Goal: Transaction & Acquisition: Obtain resource

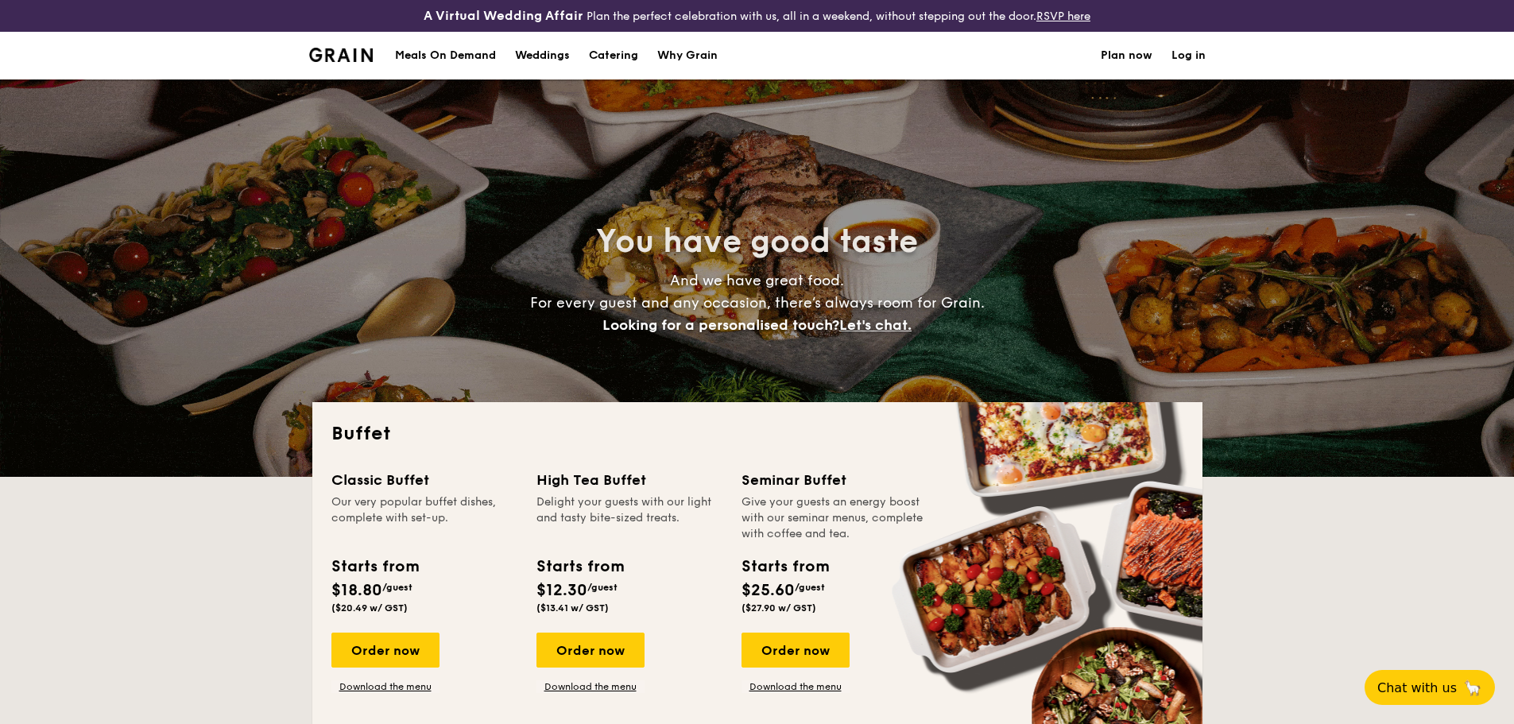
select select
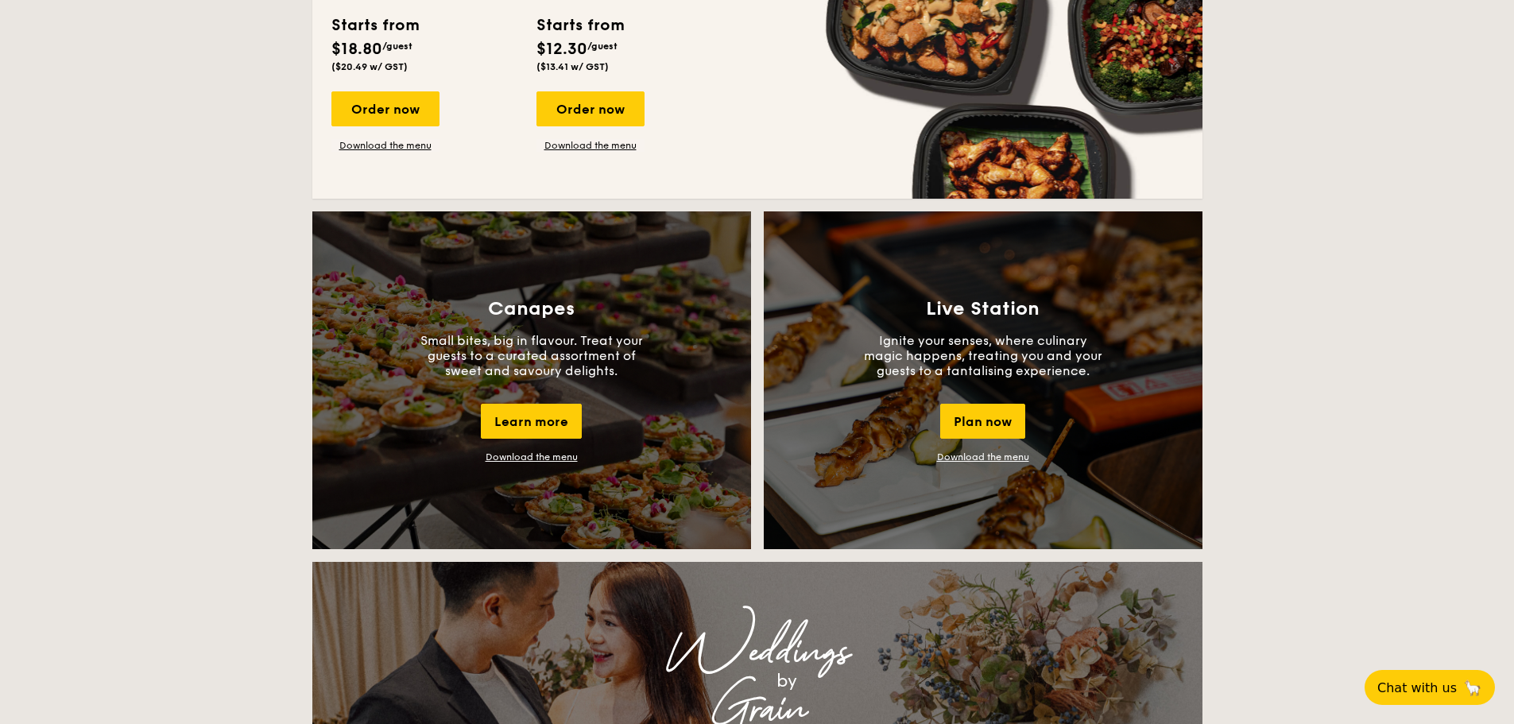
scroll to position [1510, 0]
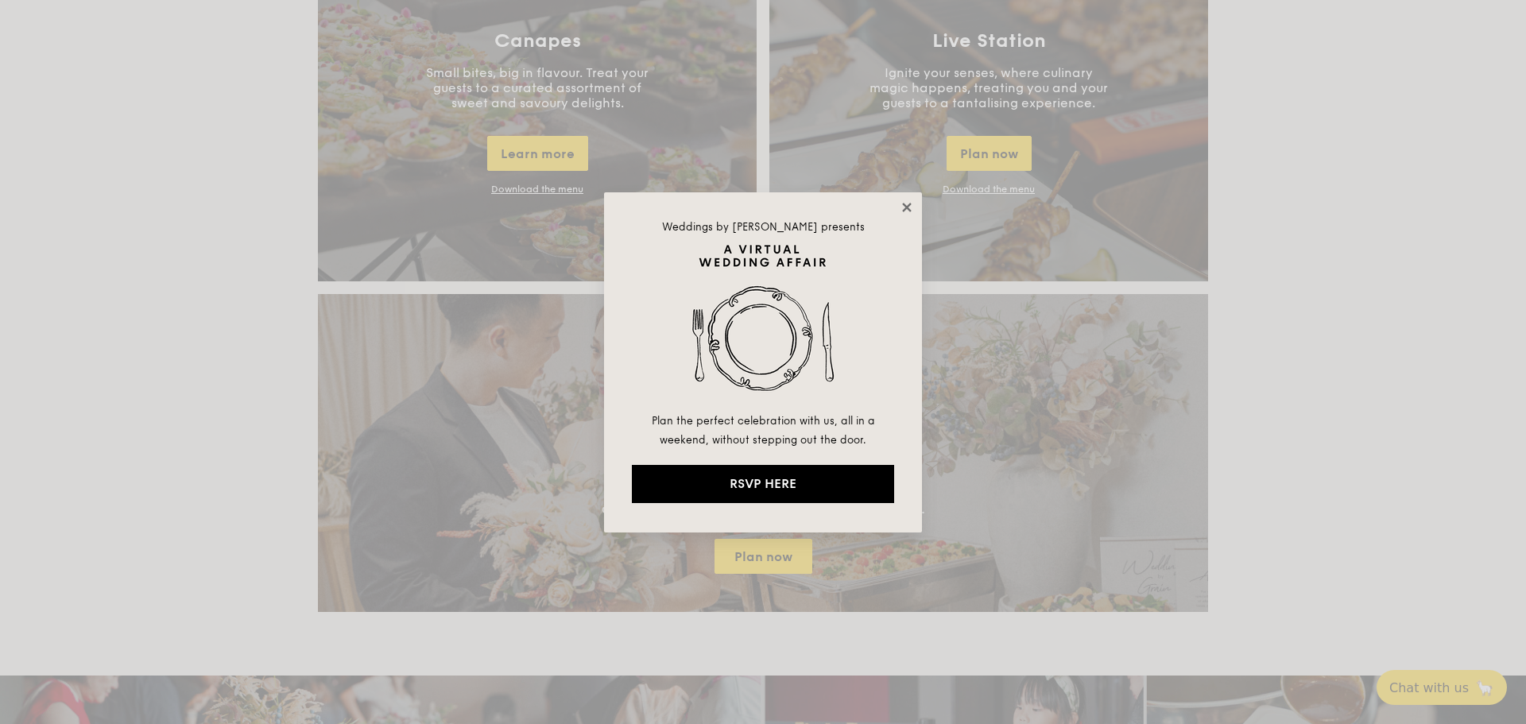
click at [909, 209] on icon at bounding box center [906, 207] width 9 height 9
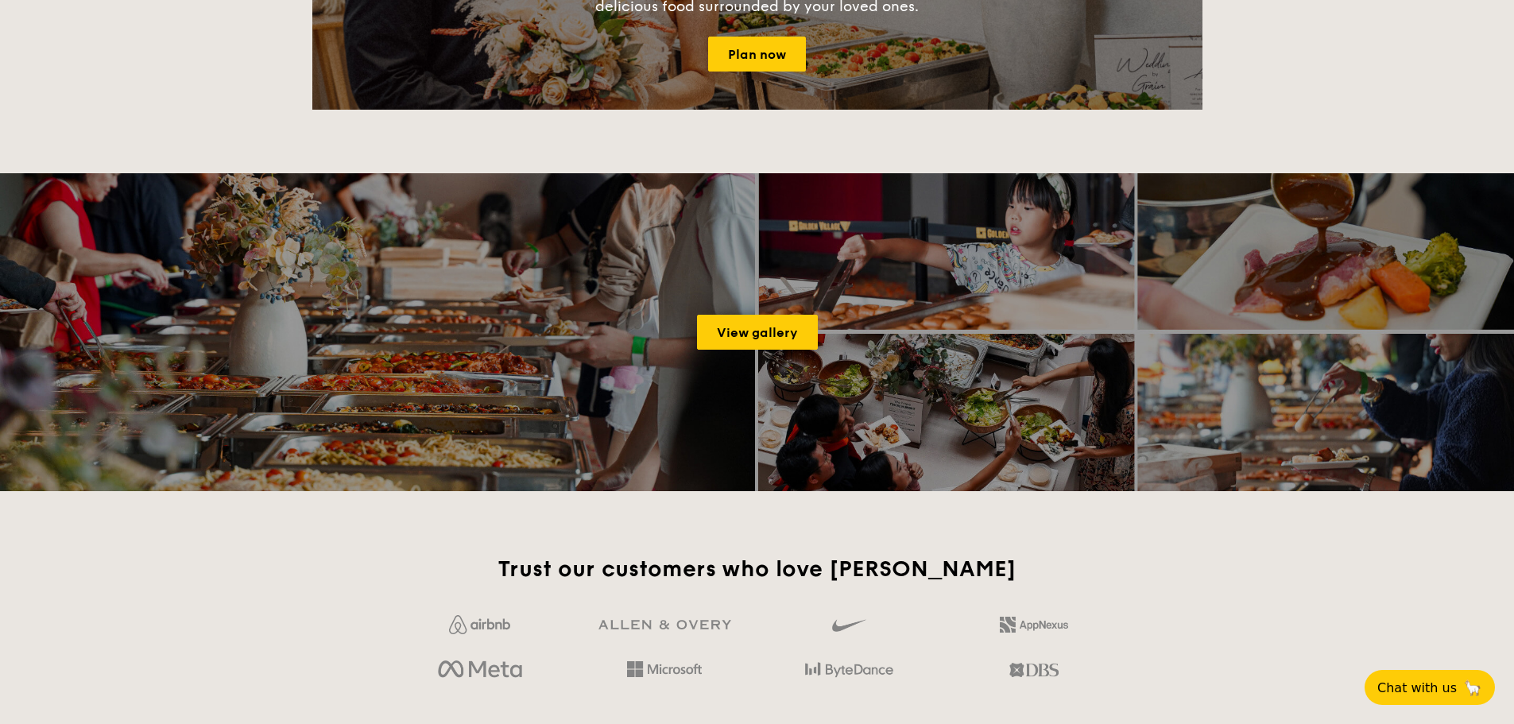
scroll to position [2067, 0]
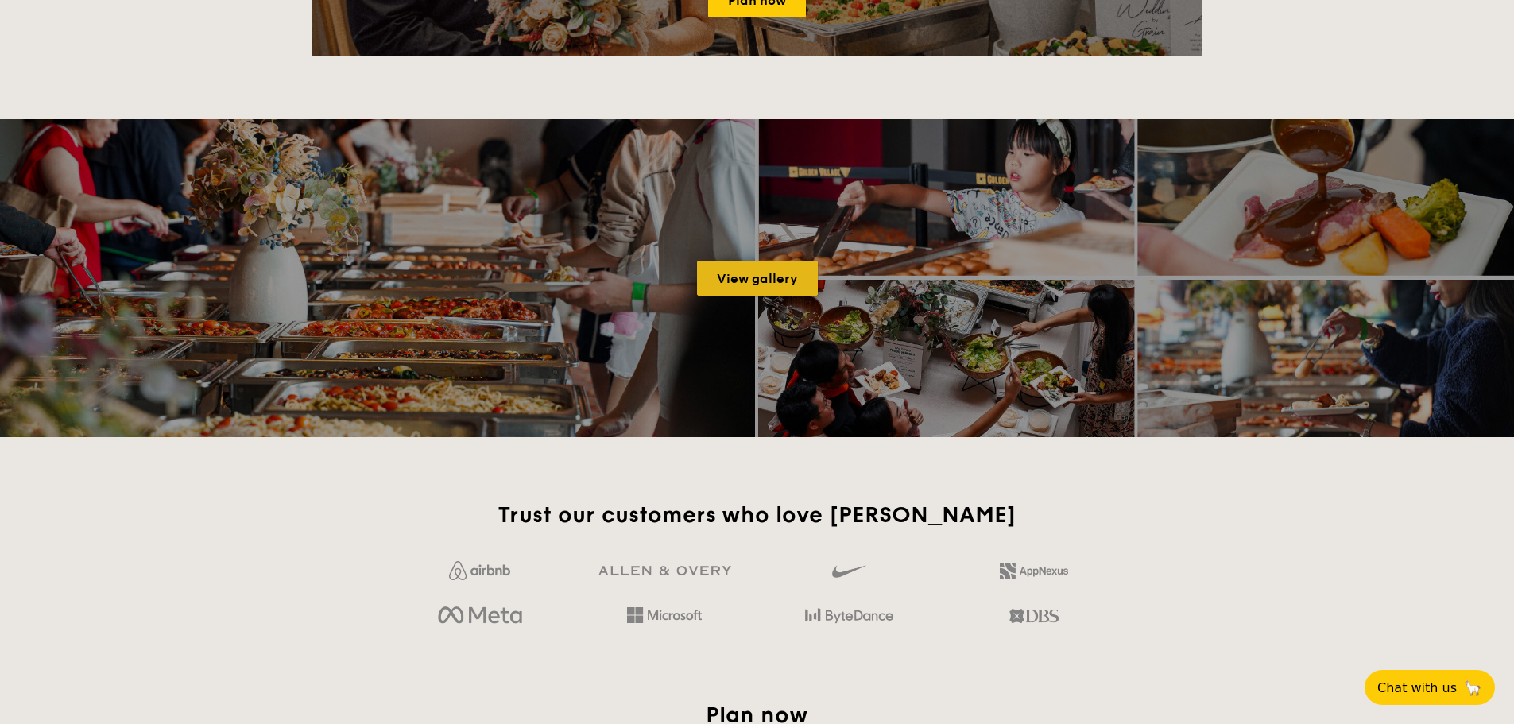
click at [755, 281] on link "View gallery" at bounding box center [757, 278] width 121 height 35
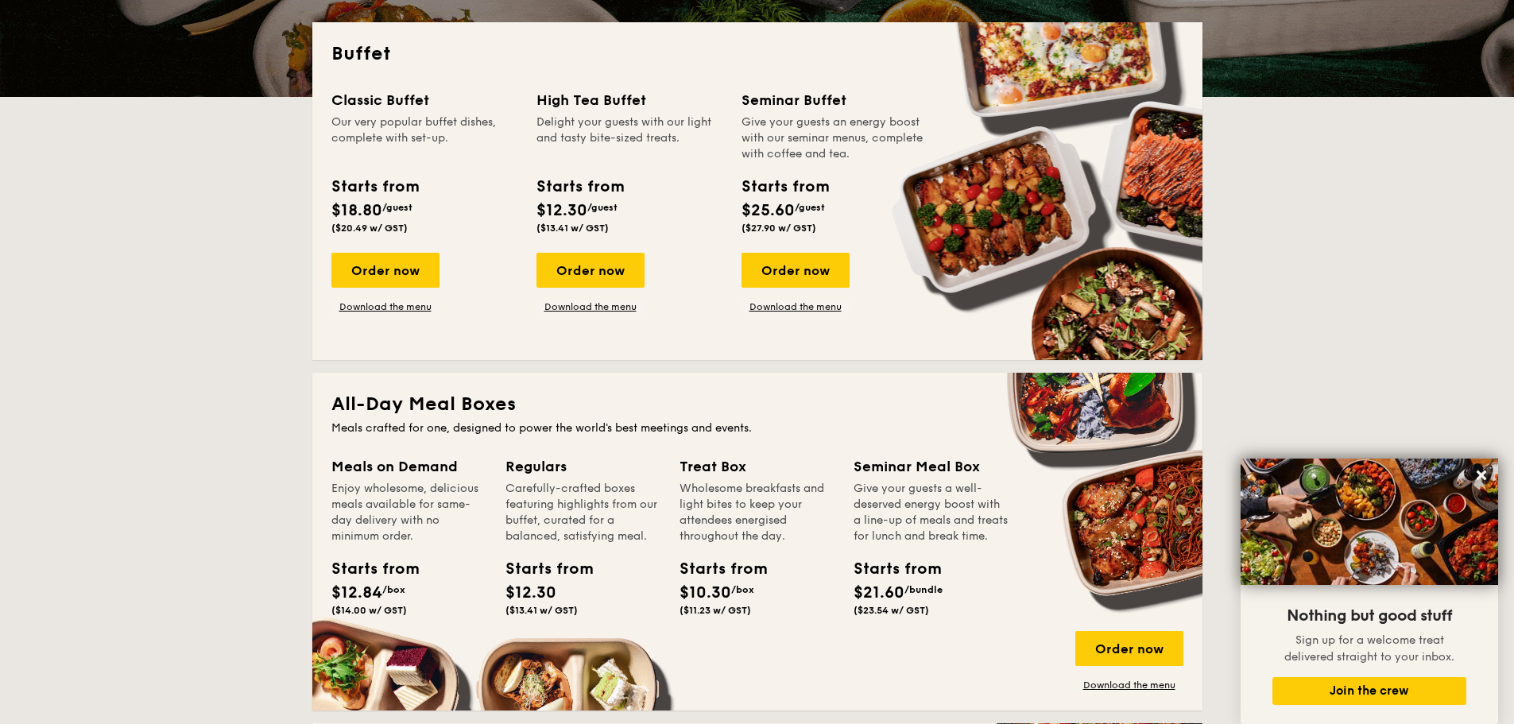
scroll to position [238, 0]
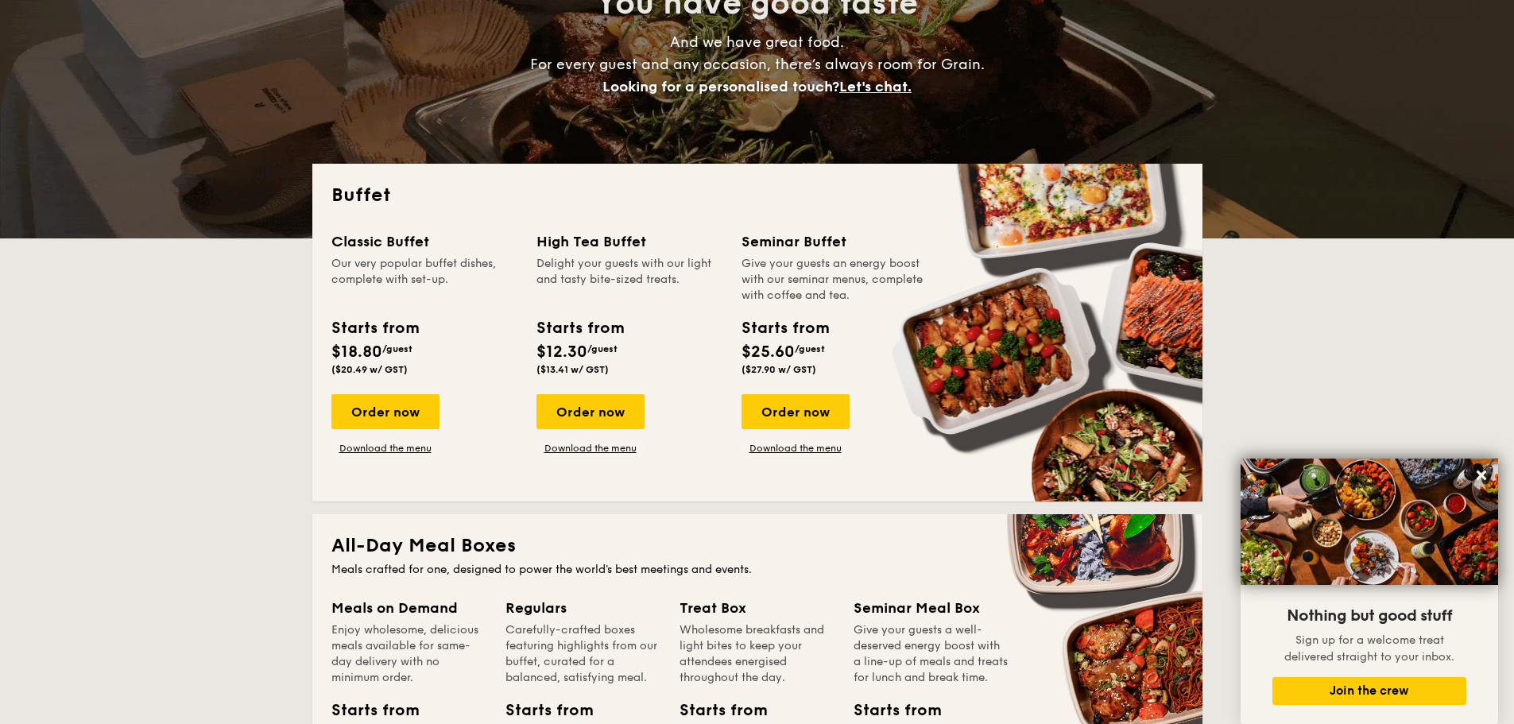
click at [1032, 67] on h4 "And we have great food. For every guest and any occasion, there’s always room f…" at bounding box center [757, 64] width 712 height 67
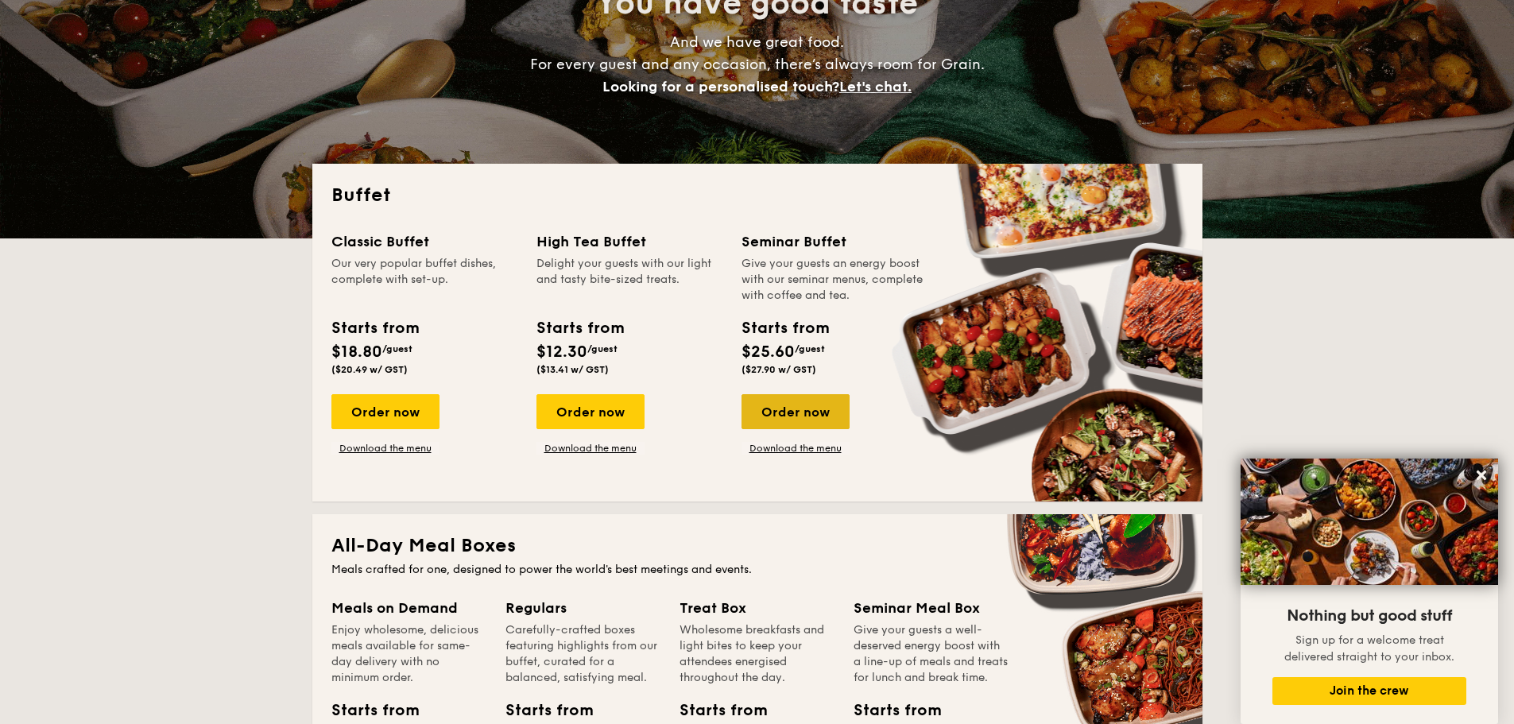
click at [774, 417] on div "Order now" at bounding box center [796, 411] width 108 height 35
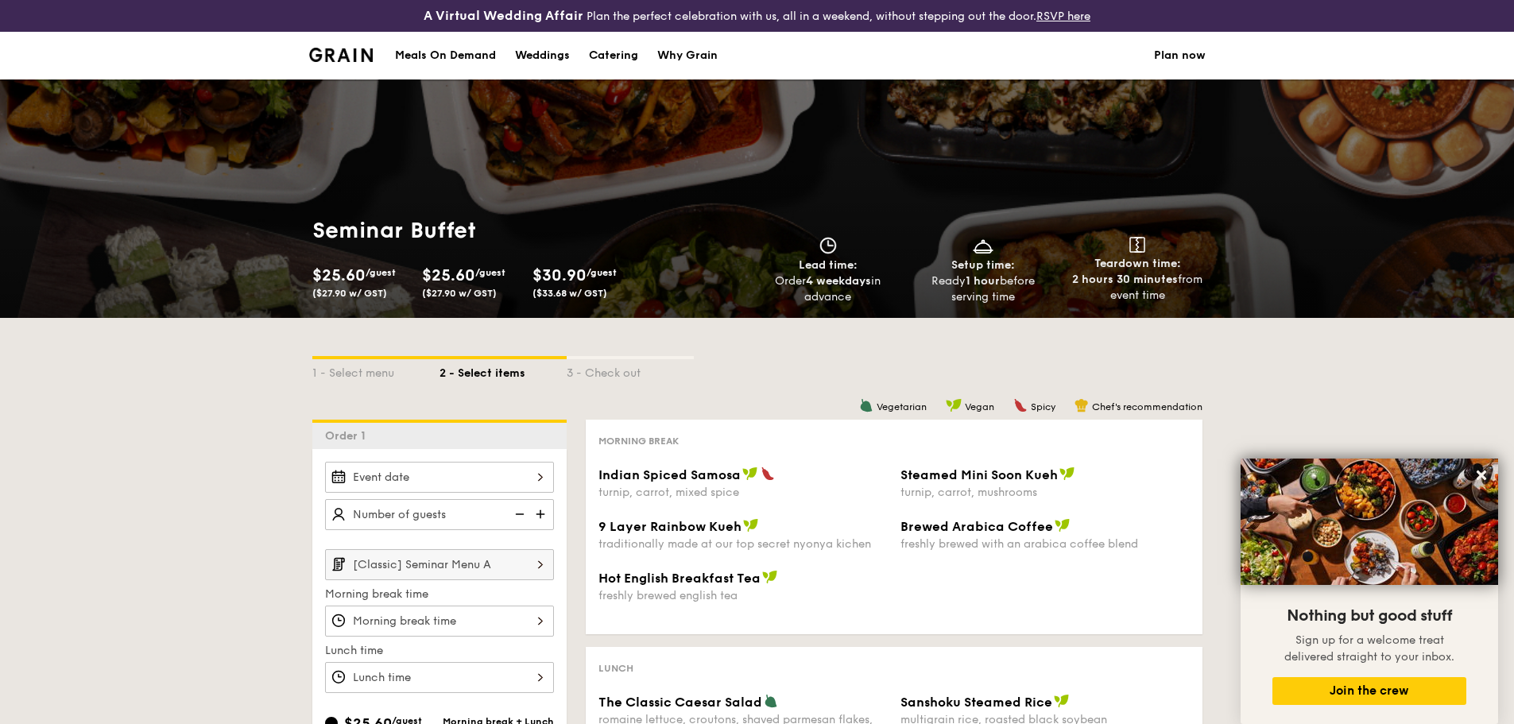
scroll to position [270, 0]
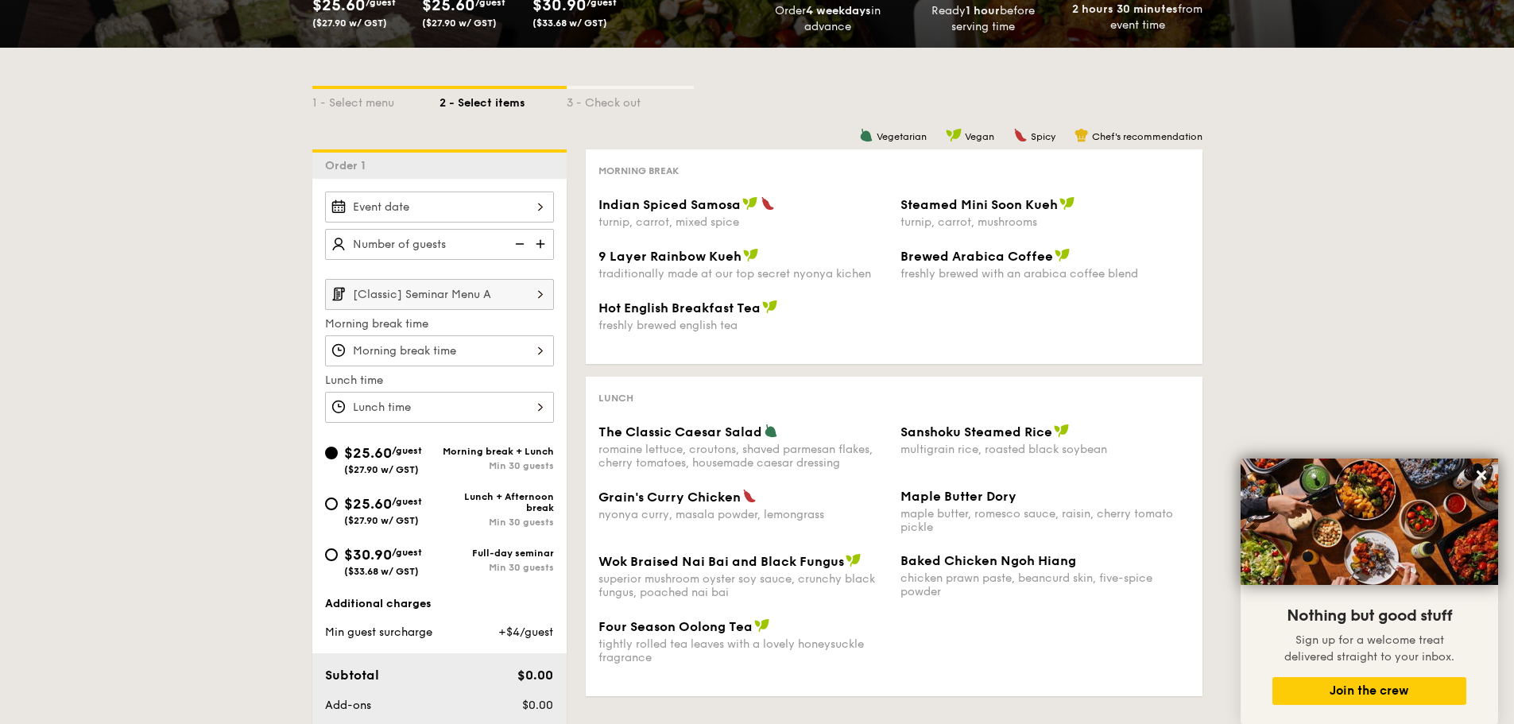
select select
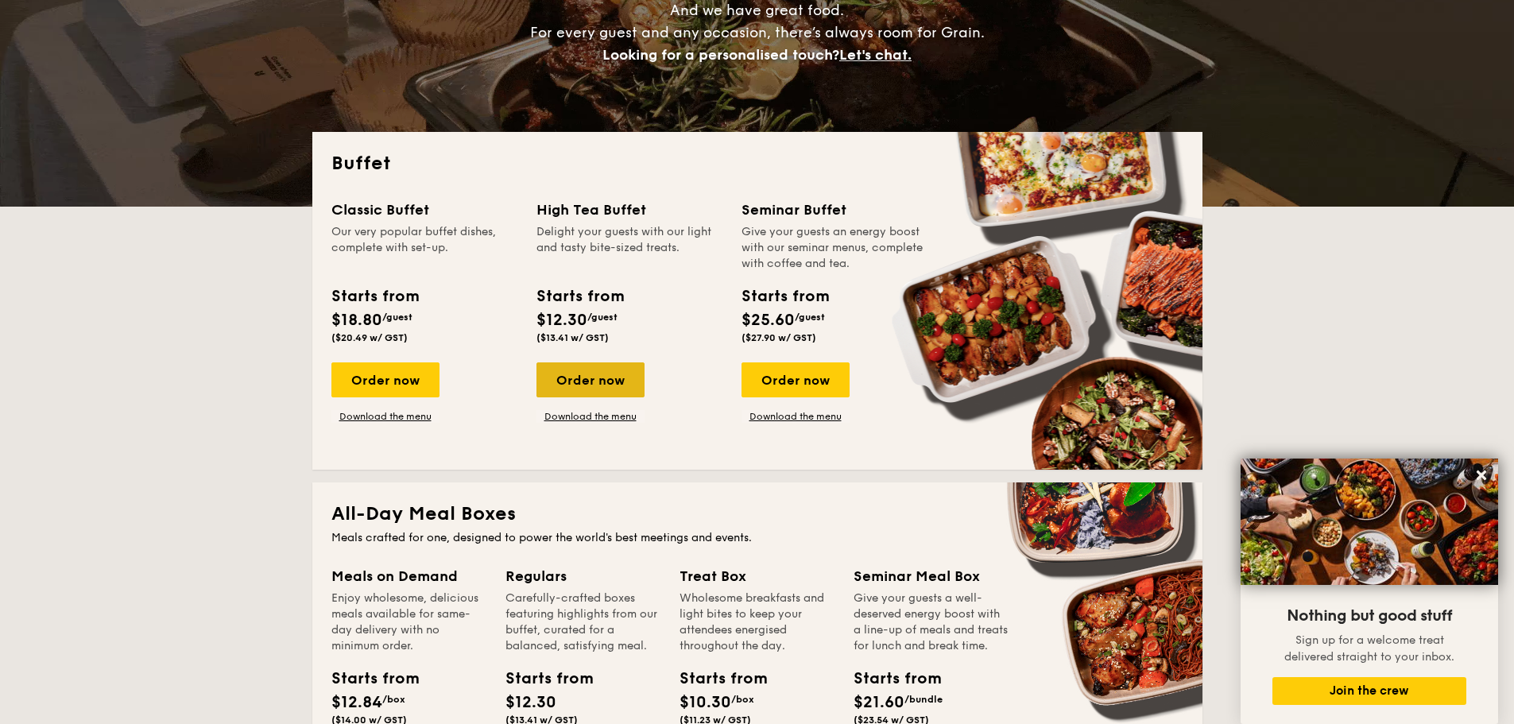
click at [589, 370] on div "Order now" at bounding box center [591, 380] width 108 height 35
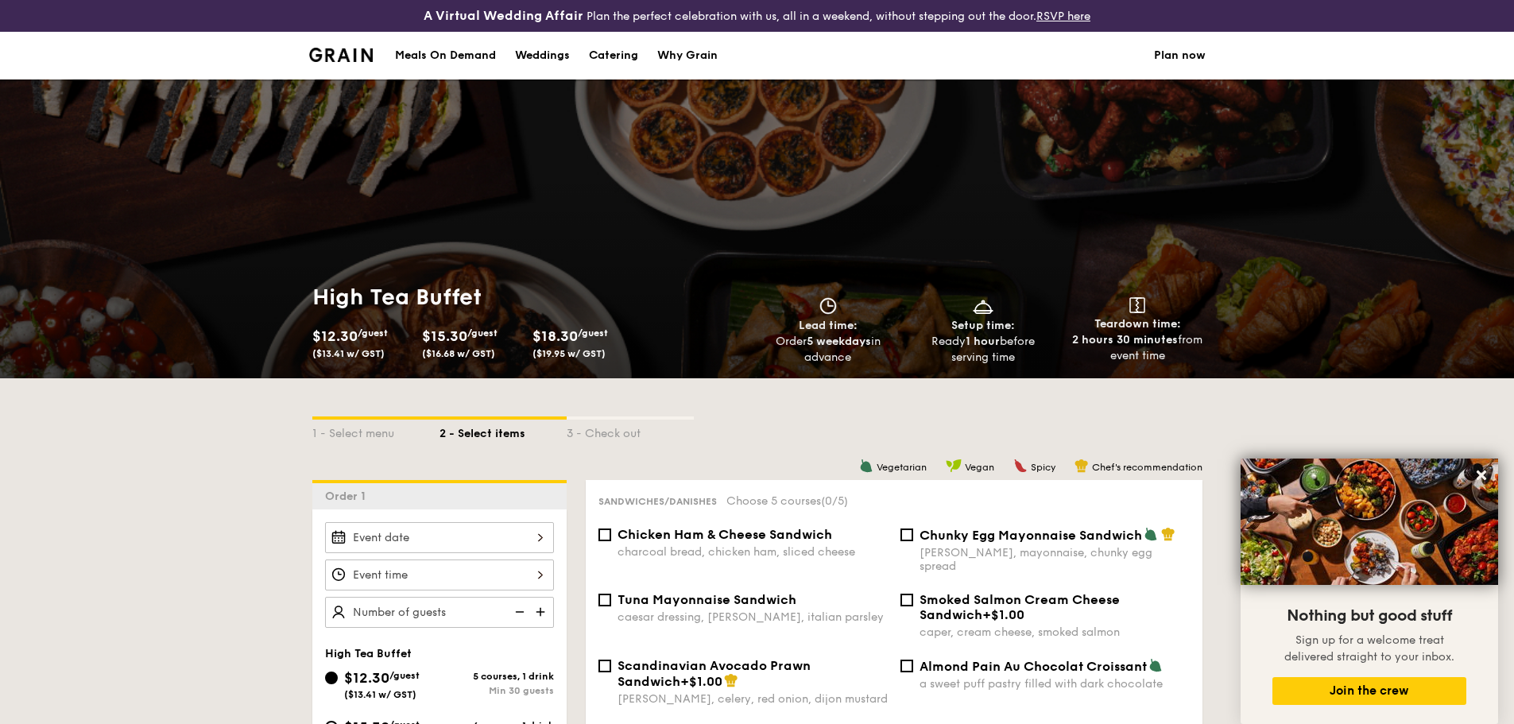
select select
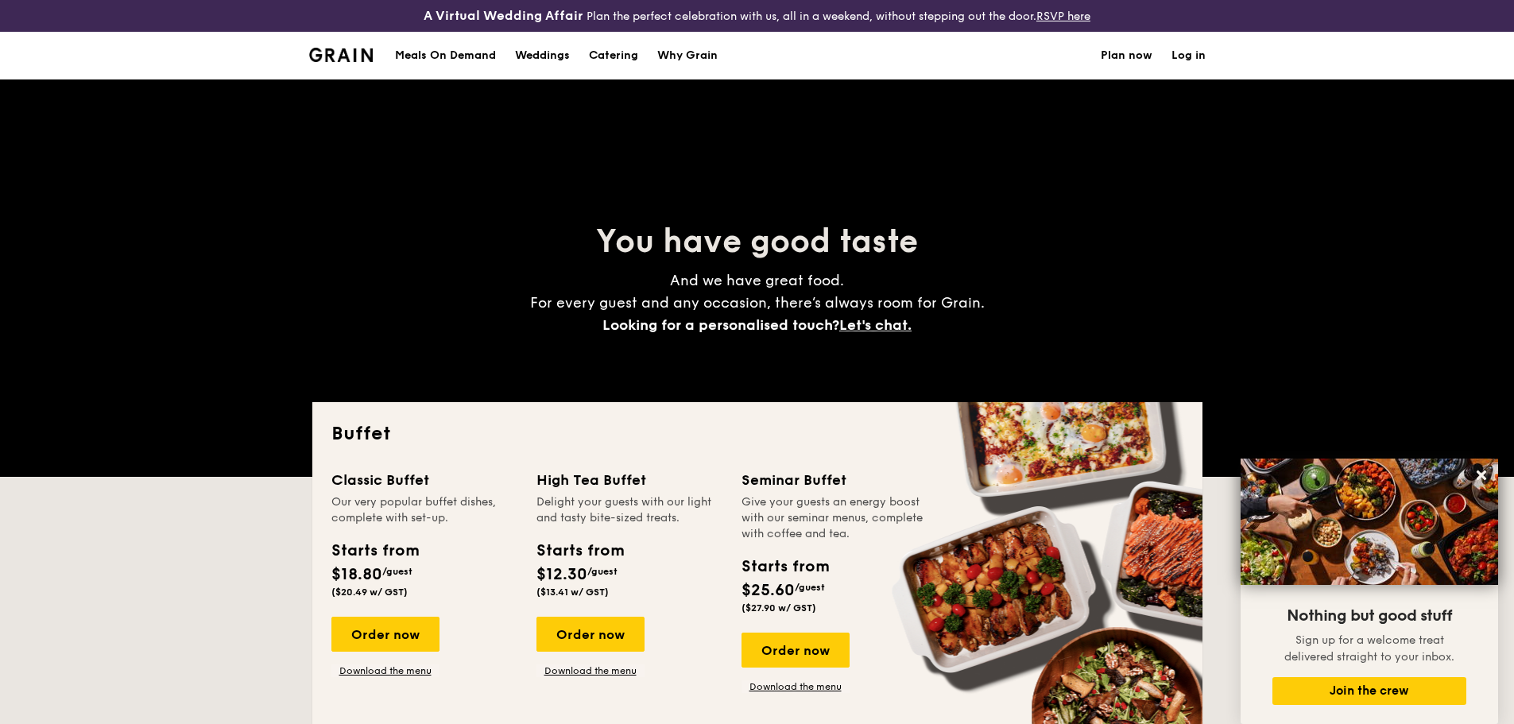
scroll to position [302, 0]
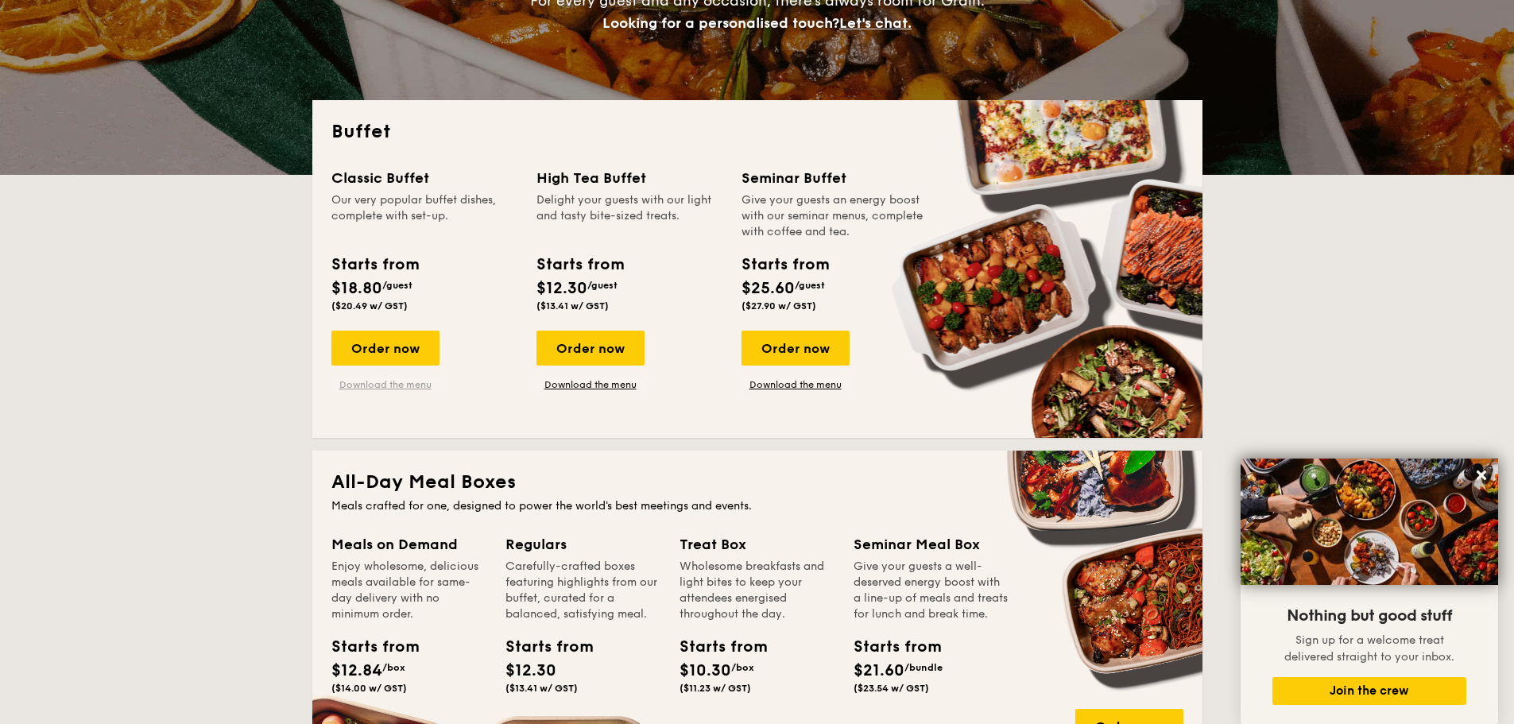
click at [394, 386] on link "Download the menu" at bounding box center [386, 384] width 108 height 13
